Goal: Information Seeking & Learning: Learn about a topic

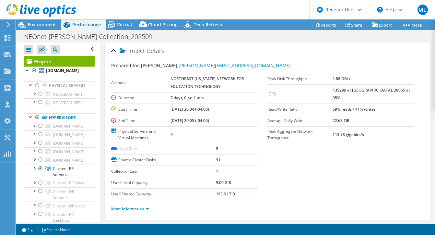
select select "USD"
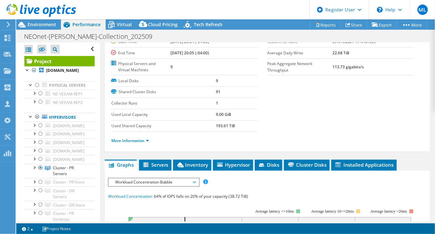
scroll to position [67, 0]
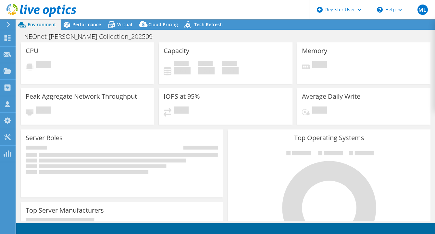
select select "USD"
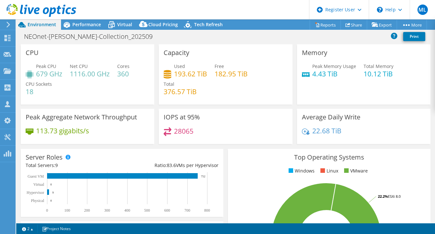
click at [103, 78] on div "Peak CPU 679 GHz Net CPU 1116.00 GHz Cores 360 CPU Sockets 18" at bounding box center [88, 82] width 124 height 39
click at [92, 27] on span "Performance" at bounding box center [86, 24] width 29 height 6
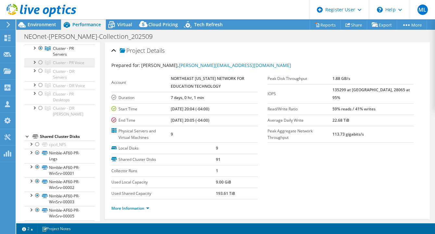
scroll to position [122, 0]
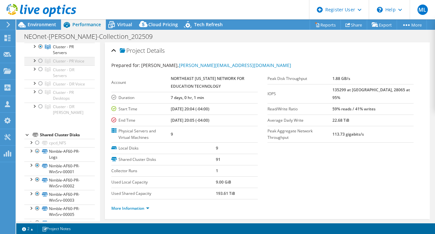
click at [38, 65] on div at bounding box center [40, 61] width 6 height 8
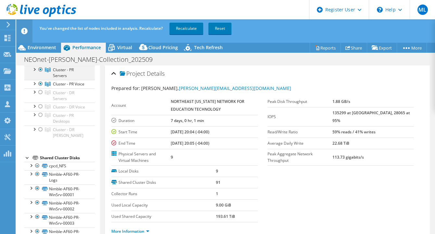
click at [41, 74] on div at bounding box center [40, 70] width 6 height 8
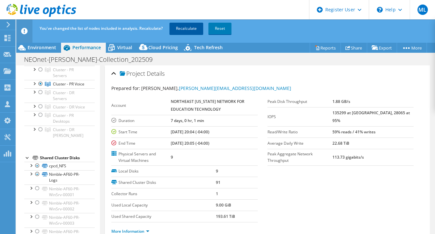
click at [188, 28] on link "Recalculate" at bounding box center [186, 29] width 34 height 12
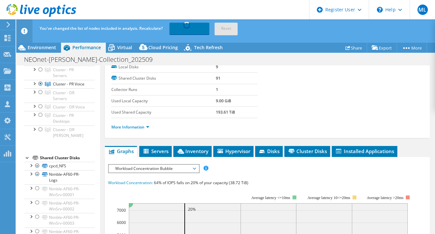
scroll to position [105, 0]
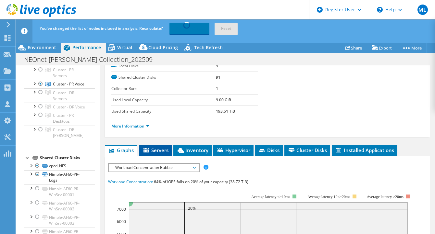
click at [154, 155] on li "Servers" at bounding box center [155, 150] width 32 height 11
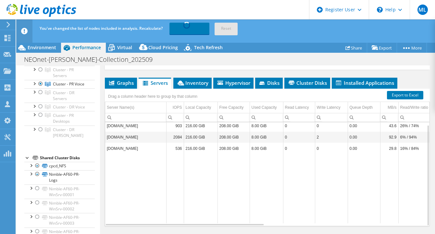
scroll to position [173, 0]
click at [193, 80] on span "Inventory" at bounding box center [192, 83] width 32 height 6
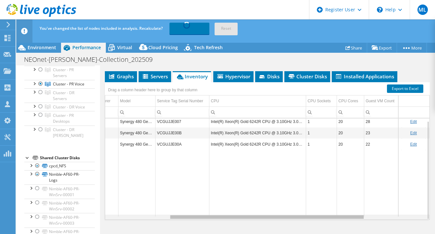
scroll to position [0, 204]
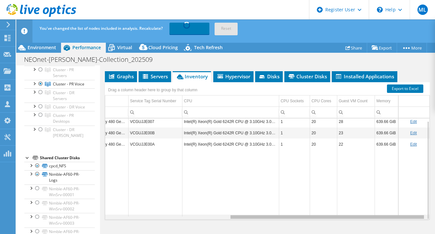
drag, startPoint x: 233, startPoint y: 217, endPoint x: 388, endPoint y: 230, distance: 154.6
click at [388, 230] on body "ML Dell User Mia LopezPineda Mia.LopezPineda@dell.com Dell My Profile Log Out \…" at bounding box center [217, 117] width 435 height 234
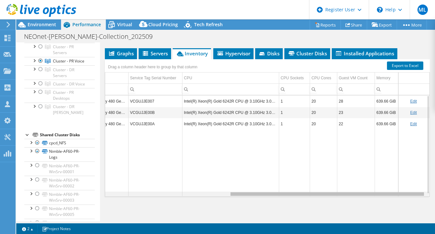
drag, startPoint x: 244, startPoint y: 195, endPoint x: 398, endPoint y: 220, distance: 156.4
click at [398, 220] on body "ML Dell User Mia LopezPineda Mia.LopezPineda@dell.com Dell My Profile Log Out \…" at bounding box center [217, 117] width 435 height 234
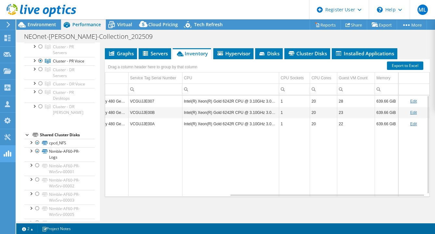
click at [16, 155] on div "ML Dell User Mia LopezPineda Mia.LopezPineda@dell.com Dell My Profile Log Out \…" at bounding box center [217, 117] width 435 height 234
click at [39, 28] on div "Environment" at bounding box center [38, 24] width 45 height 10
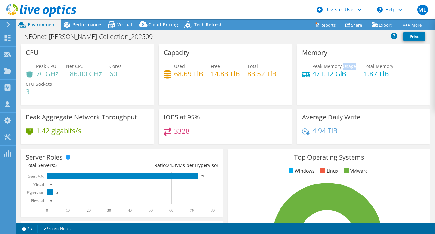
drag, startPoint x: 340, startPoint y: 67, endPoint x: 352, endPoint y: 69, distance: 11.5
click at [352, 69] on span "Peak Memory Usage" at bounding box center [334, 66] width 44 height 6
drag, startPoint x: 352, startPoint y: 69, endPoint x: 353, endPoint y: 92, distance: 23.4
click at [353, 92] on div "Memory Peak Memory Usage 471.12 GiB Total Memory 1.87 TiB" at bounding box center [363, 74] width 133 height 60
